Goal: Task Accomplishment & Management: Use online tool/utility

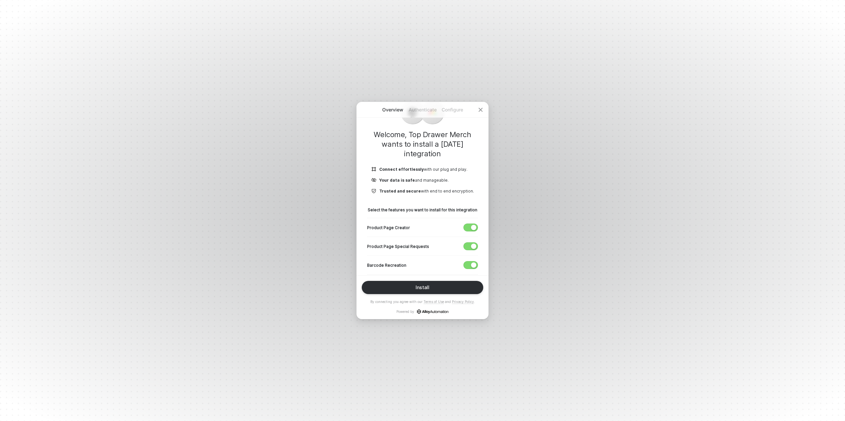
scroll to position [44, 0]
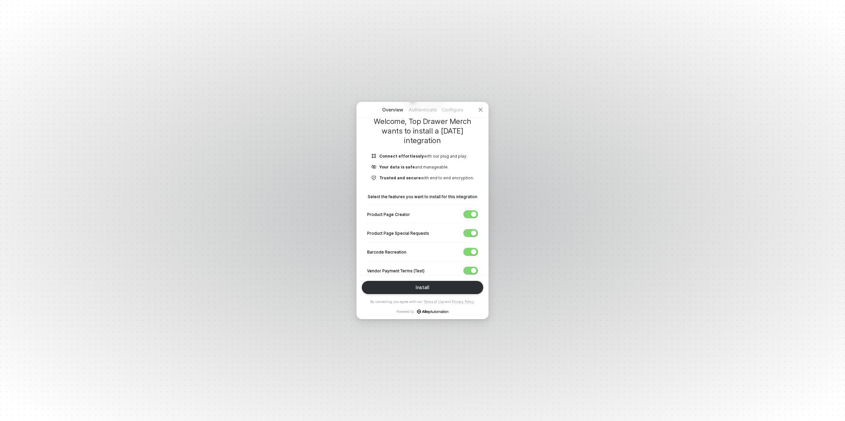
click at [471, 250] on button "button" at bounding box center [470, 252] width 15 height 8
click at [470, 268] on span "button" at bounding box center [469, 270] width 11 height 7
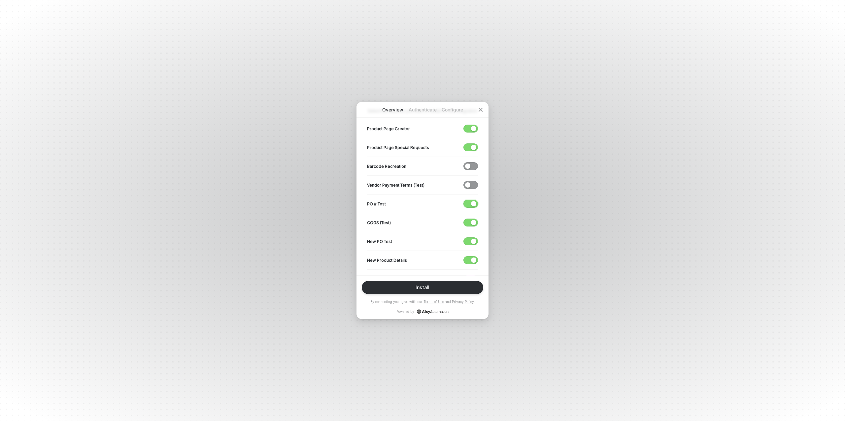
click at [472, 203] on div "button" at bounding box center [473, 203] width 5 height 5
click at [472, 219] on button "button" at bounding box center [470, 223] width 15 height 8
click at [472, 239] on div "button" at bounding box center [473, 241] width 5 height 5
drag, startPoint x: 472, startPoint y: 258, endPoint x: 454, endPoint y: 247, distance: 21.3
click at [472, 258] on div "button" at bounding box center [473, 260] width 5 height 5
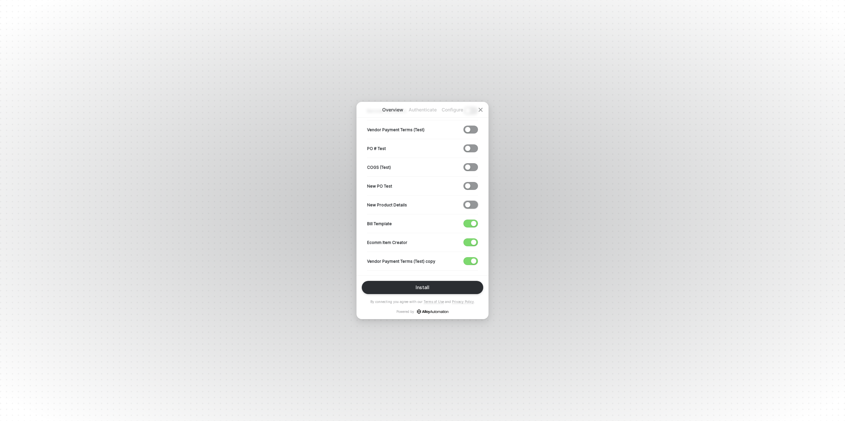
scroll to position [205, 0]
click at [472, 204] on div "button" at bounding box center [473, 203] width 5 height 5
click at [472, 219] on span "button" at bounding box center [469, 222] width 11 height 7
click at [471, 239] on div "button" at bounding box center [473, 241] width 5 height 5
click at [470, 257] on span "button" at bounding box center [469, 259] width 11 height 7
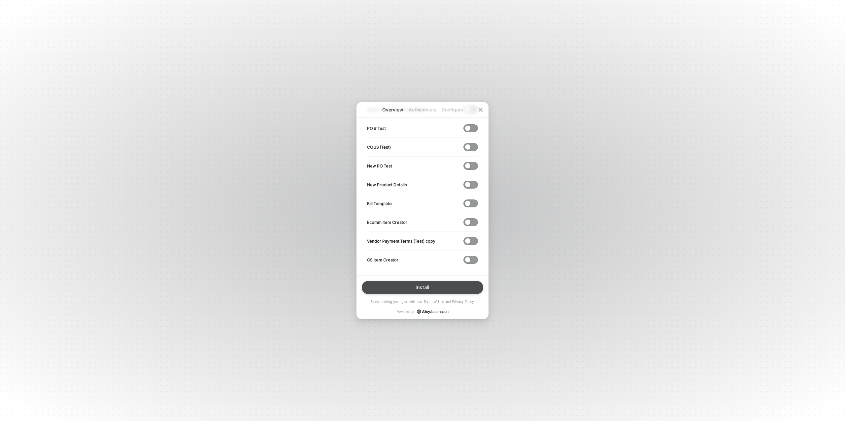
click at [414, 287] on button "Install" at bounding box center [422, 287] width 121 height 13
